Goal: Check status: Check status

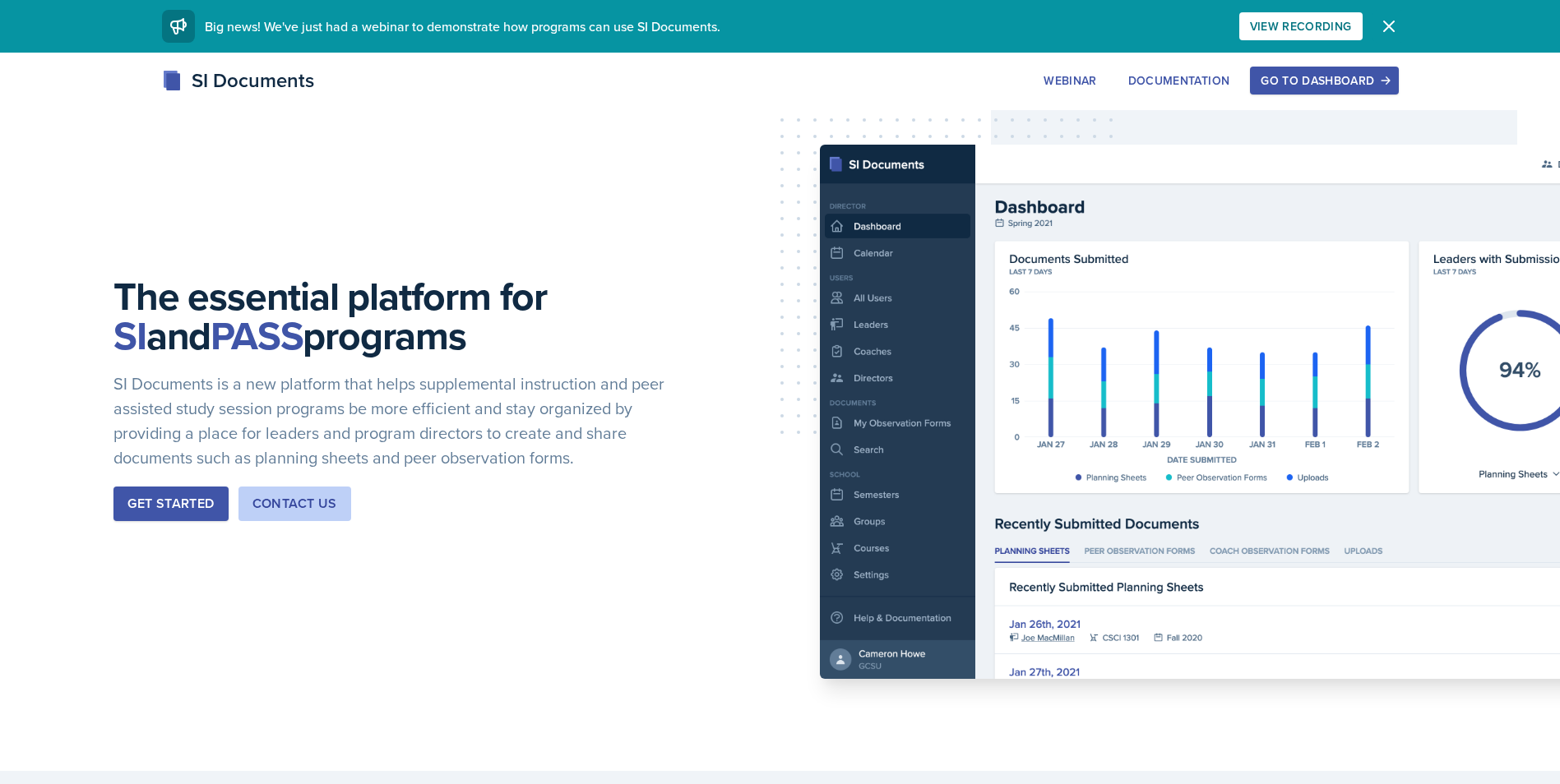
click at [1380, 25] on icon "button" at bounding box center [1389, 26] width 20 height 20
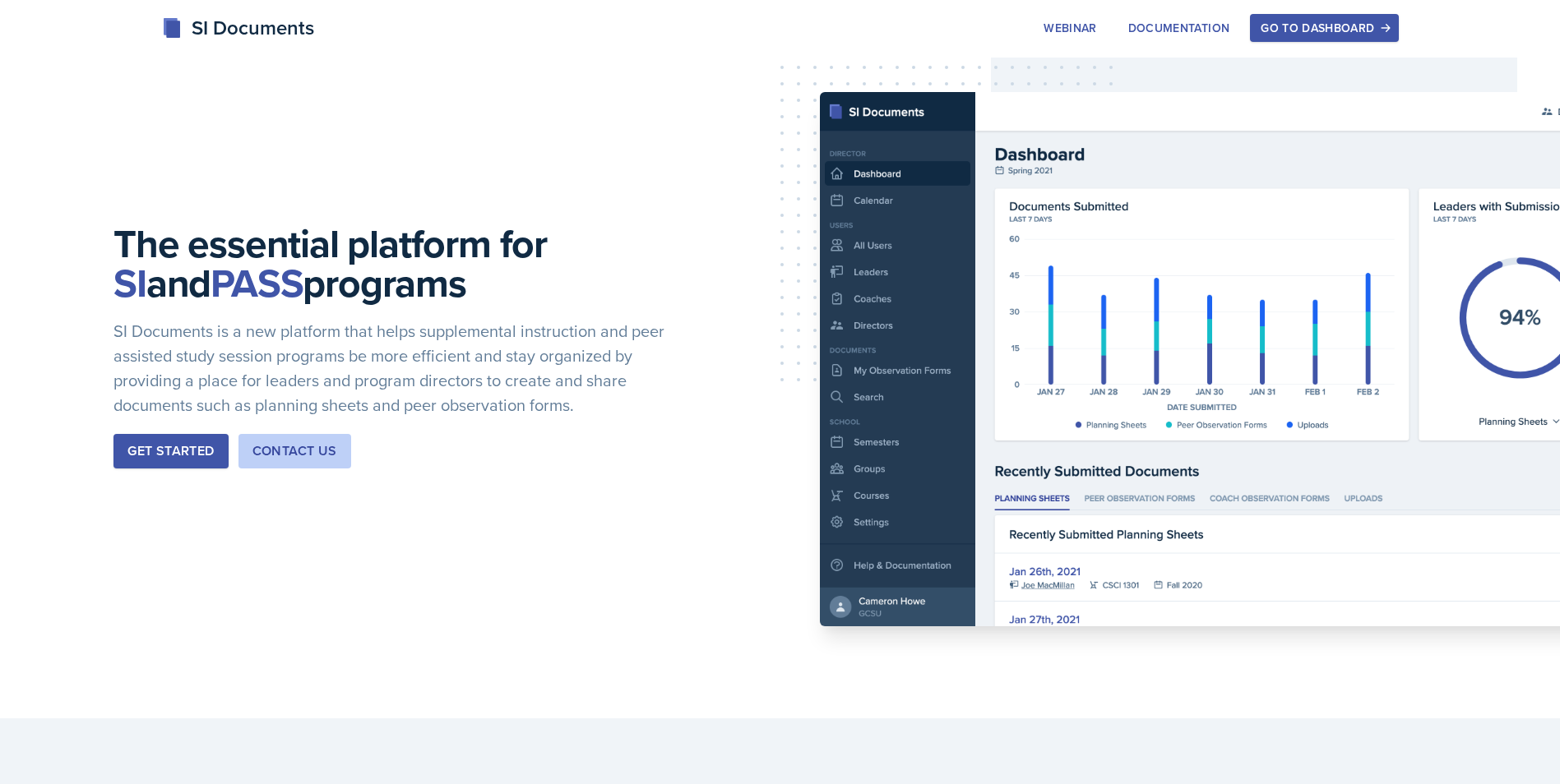
click at [1315, 31] on div "Go to Dashboard" at bounding box center [1323, 28] width 126 height 13
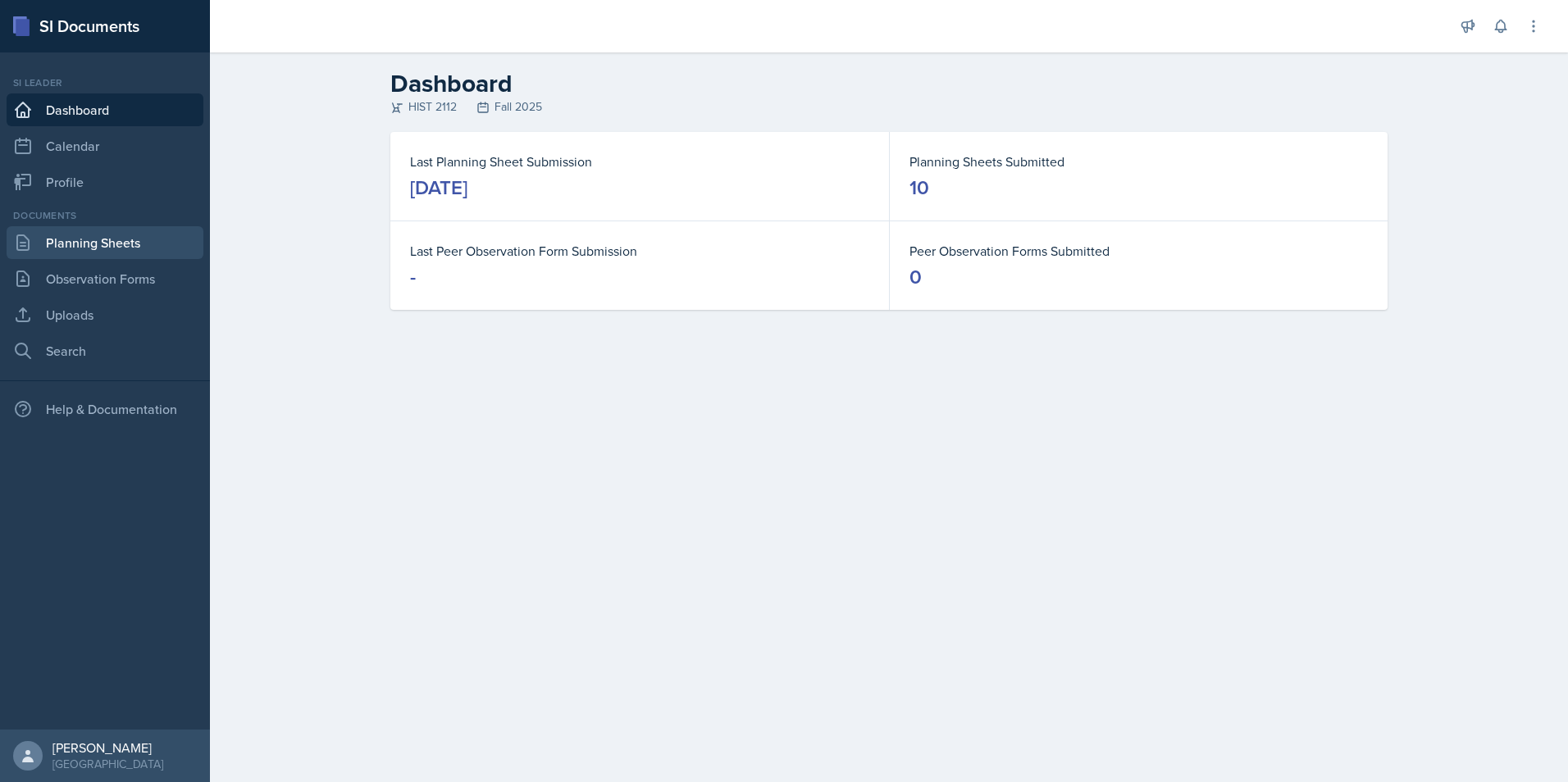
click at [56, 239] on link "Planning Sheets" at bounding box center [104, 242] width 197 height 33
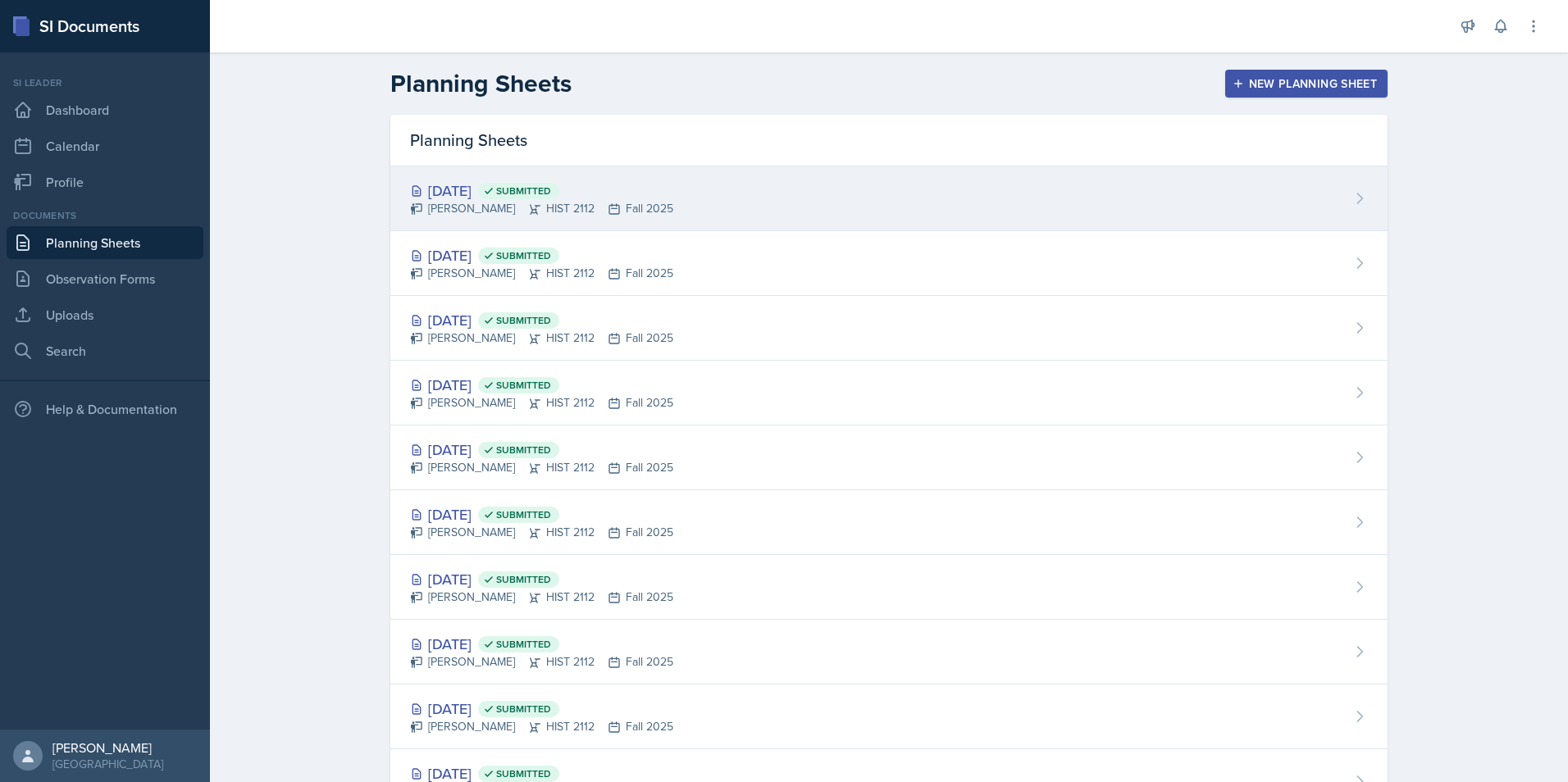
click at [512, 180] on div "[DATE] Submitted" at bounding box center [542, 191] width 263 height 22
